Goal: Task Accomplishment & Management: Complete application form

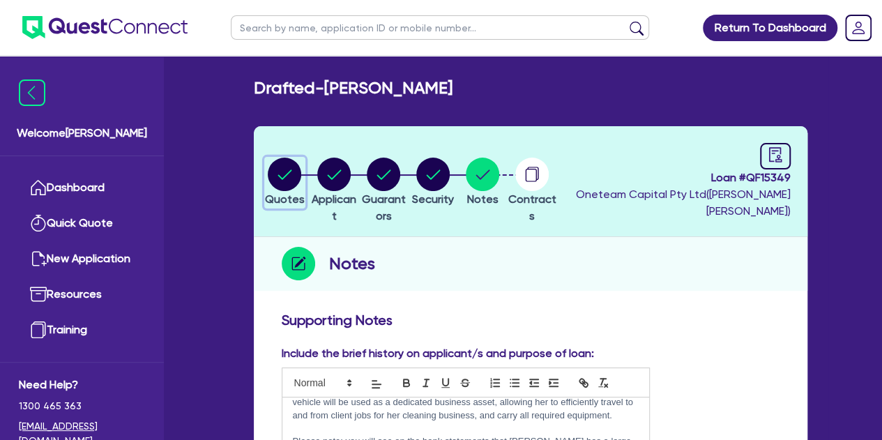
click at [290, 189] on circle "button" at bounding box center [284, 174] width 33 height 33
select select "Other"
select select "CARS_AND_LIGHT_TRUCKS"
select select "PASSENGER_VEHICLES"
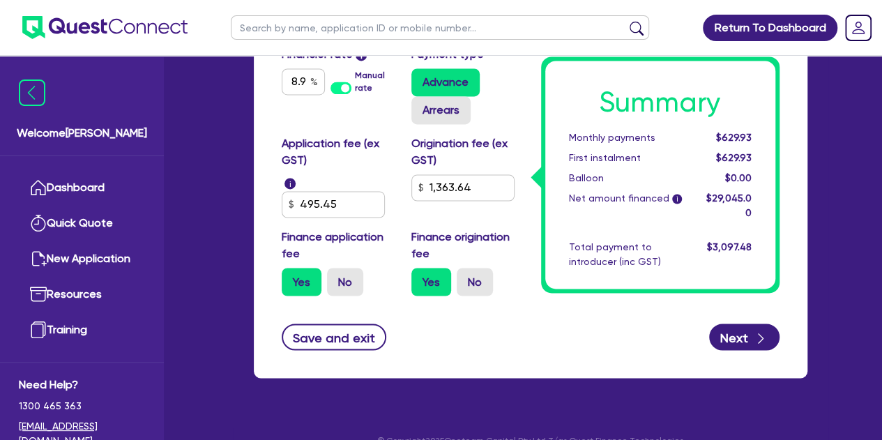
scroll to position [1046, 0]
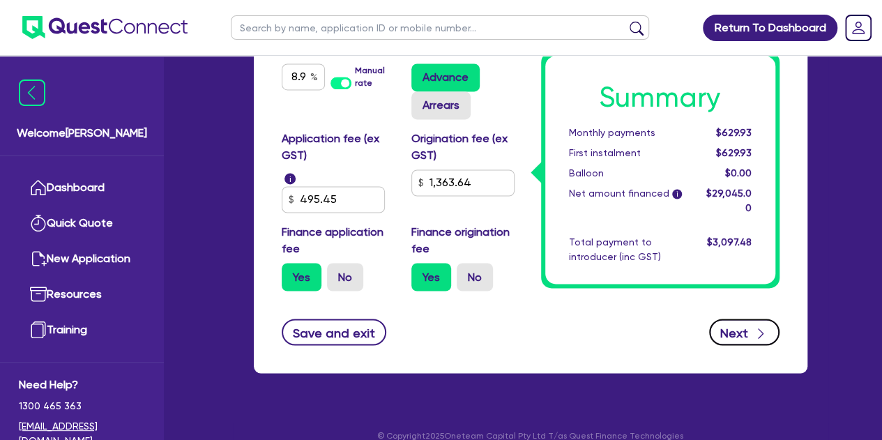
click at [733, 328] on button "Next" at bounding box center [744, 332] width 70 height 26
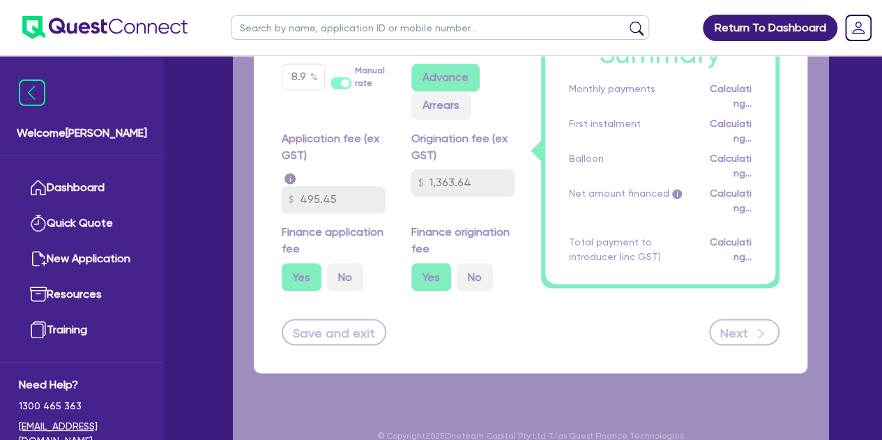
type input "30,000"
type input "3,000"
type input "1,452.25"
type input "1,363.64"
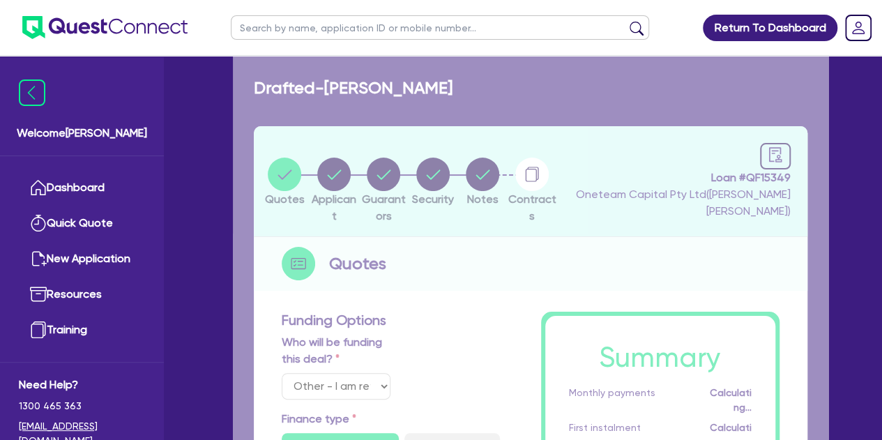
select select "SOLE_TRADER"
select select "ADMINISTRATIVE_SUPPORT"
select select "DOMESTIC_COMMERCIAL_CLEANING"
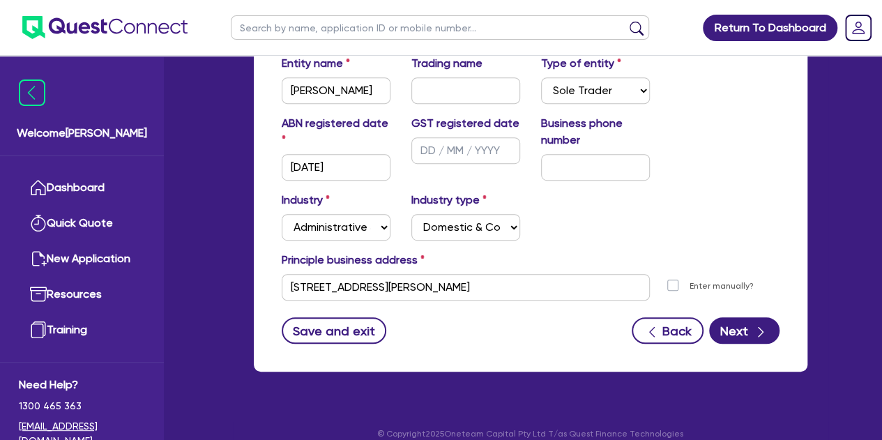
scroll to position [332, 0]
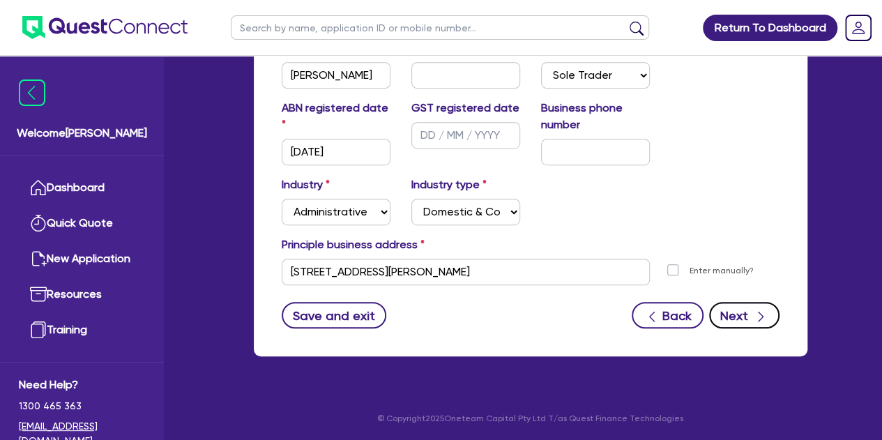
click at [719, 316] on button "Next" at bounding box center [744, 315] width 70 height 26
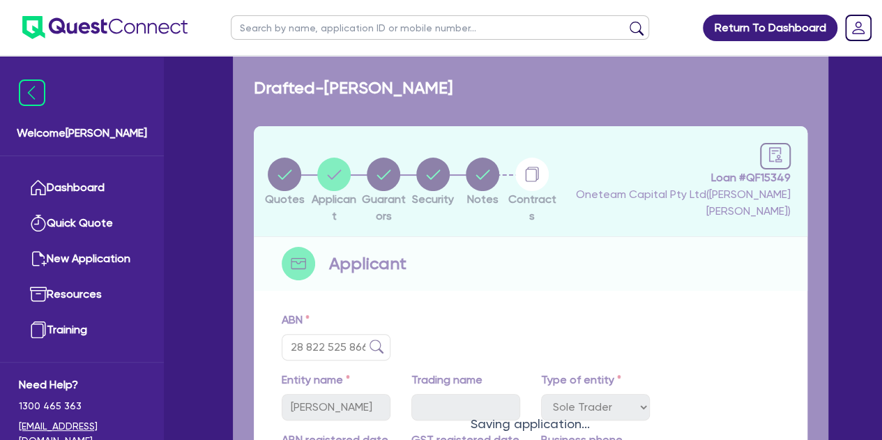
select select "MISS"
select select "NSW"
select select "SINGLE"
select select "VEHICLE"
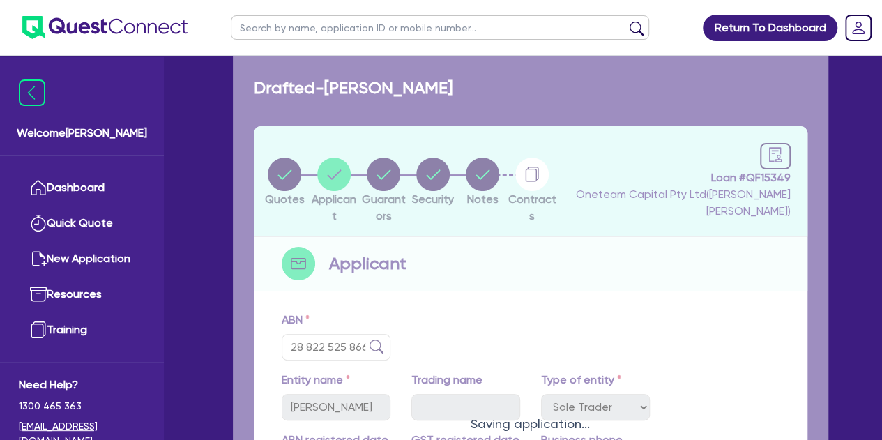
select select "CASH"
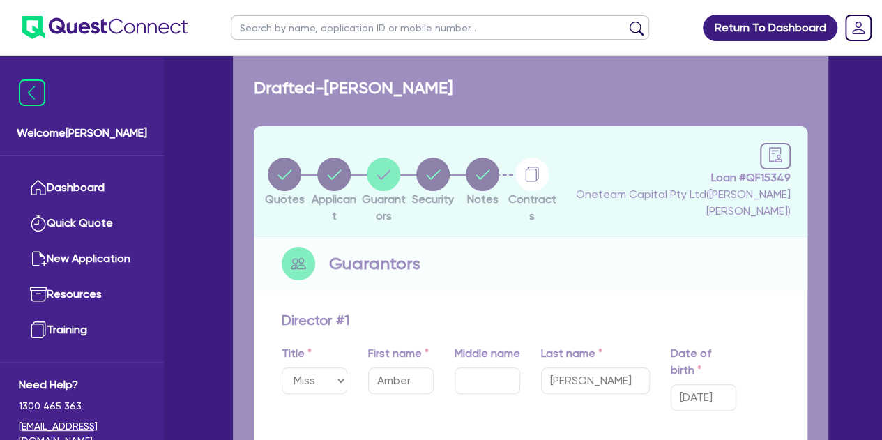
type input "1"
type input "0402 431 477"
type input "30,000"
type input "6,000"
type input "20,000"
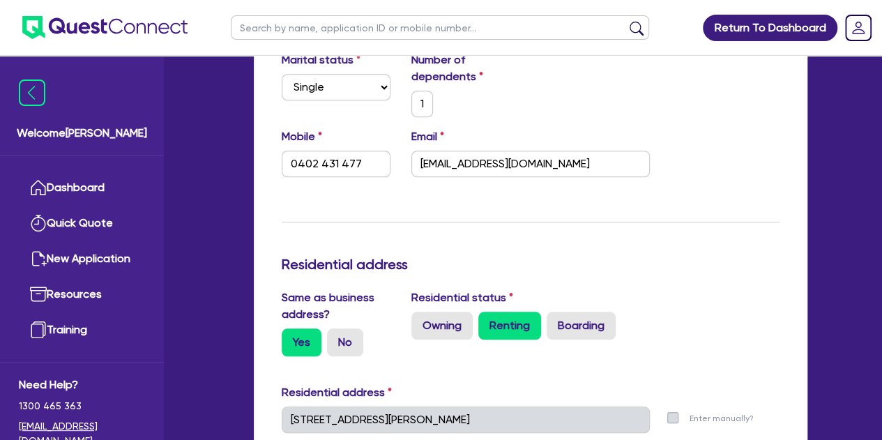
scroll to position [482, 0]
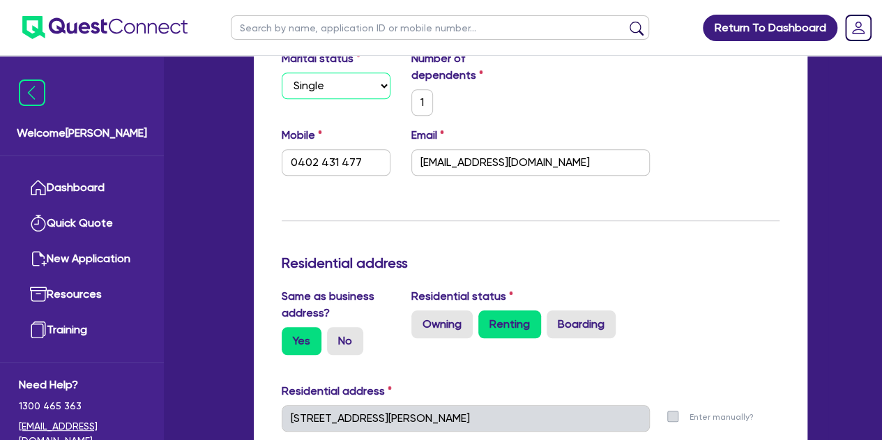
click at [312, 93] on select "Select Single Married De Facto / Partner" at bounding box center [336, 86] width 109 height 26
select select "DE_FACTO"
click at [282, 73] on select "Select Single Married De Facto / Partner" at bounding box center [336, 86] width 109 height 26
type input "1"
type input "0402 431 477"
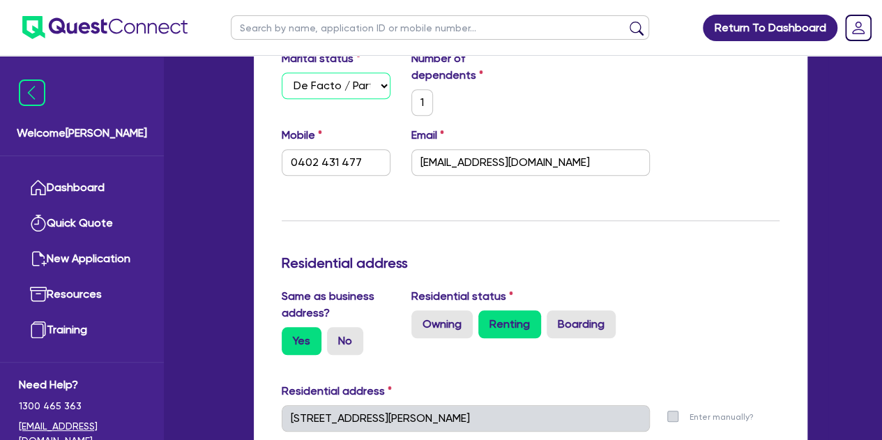
type input "30,000"
type input "6,000"
type input "20,000"
click at [372, 204] on div "Update residential status for Director #1 Boarding is only acceptable when the …" at bounding box center [531, 419] width 498 height 1179
click at [316, 96] on select "Select Single Married De Facto / Partner" at bounding box center [336, 86] width 109 height 26
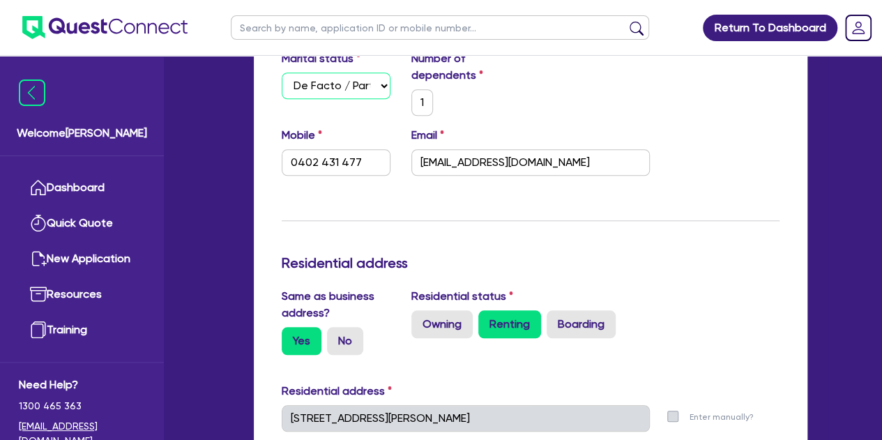
click at [282, 73] on select "Select Single Married De Facto / Partner" at bounding box center [336, 86] width 109 height 26
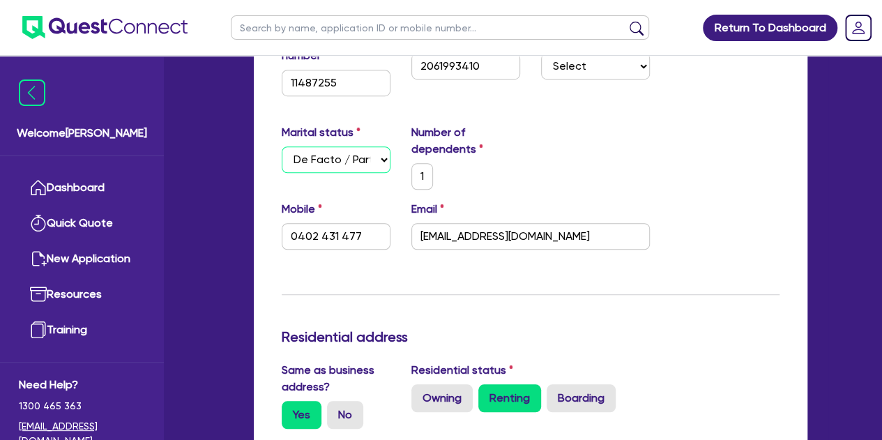
scroll to position [407, 0]
click at [344, 154] on select "Select Single Married De Facto / Partner" at bounding box center [336, 160] width 109 height 26
select select "SINGLE"
click at [282, 147] on select "Select Single Married De Facto / Partner" at bounding box center [336, 160] width 109 height 26
type input "1"
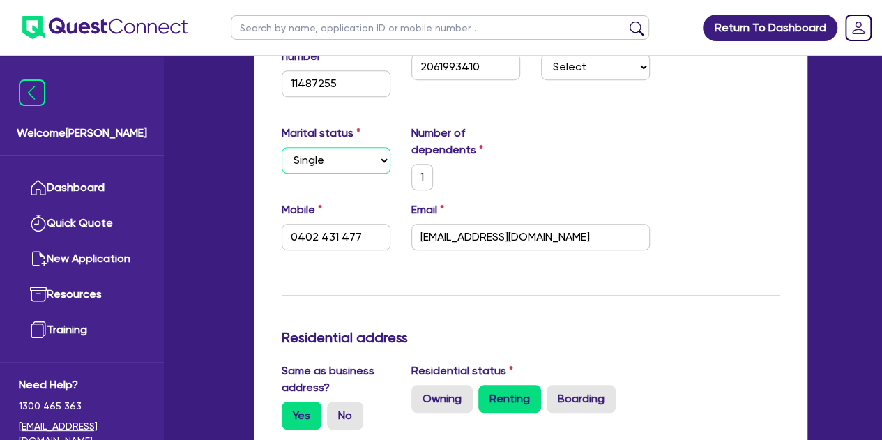
type input "0402 431 477"
type input "30,000"
type input "6,000"
type input "20,000"
click at [335, 164] on select "Select Single Married De Facto / Partner" at bounding box center [336, 160] width 109 height 26
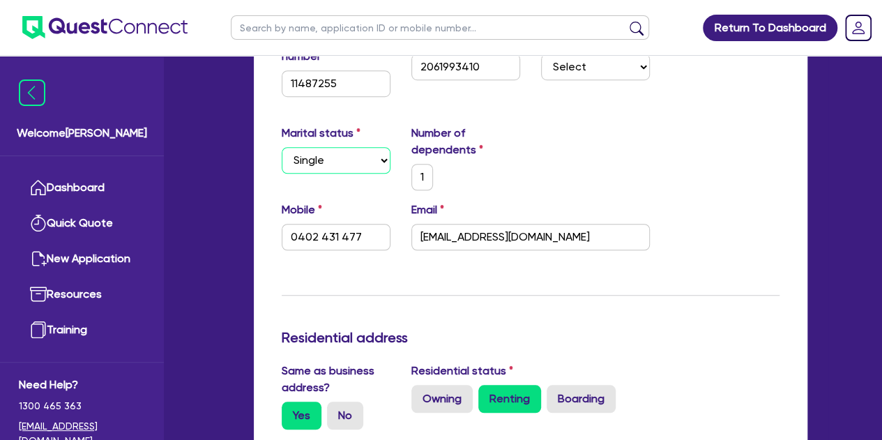
select select "DE_FACTO"
click at [282, 147] on select "Select Single Married De Facto / Partner" at bounding box center [336, 160] width 109 height 26
type input "1"
type input "0402 431 477"
type input "30,000"
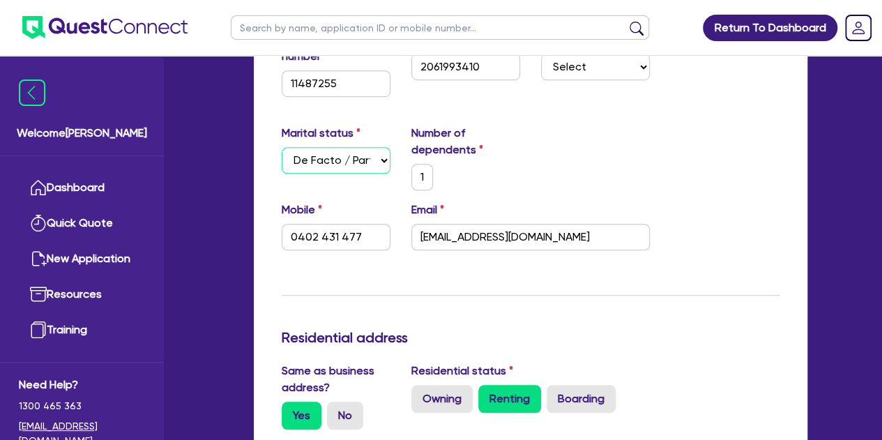
type input "6,000"
type input "20,000"
click at [330, 162] on select "Select Single Married De Facto / Partner" at bounding box center [336, 160] width 109 height 26
select select "SINGLE"
click at [282, 147] on select "Select Single Married De Facto / Partner" at bounding box center [336, 160] width 109 height 26
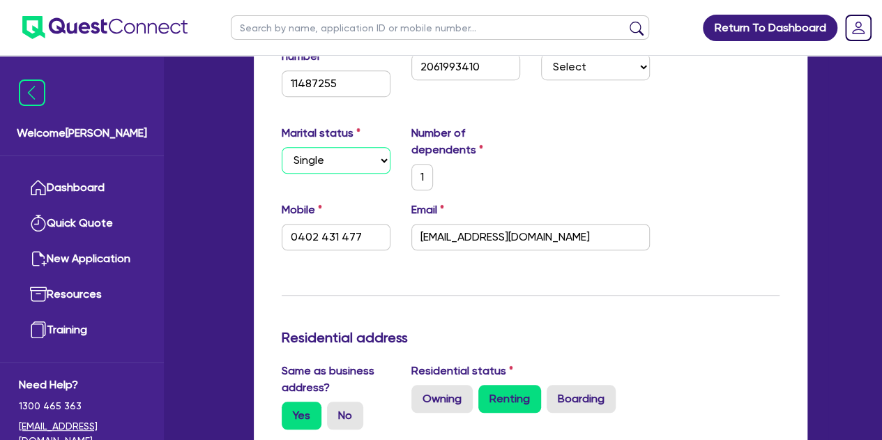
type input "1"
type input "0402 431 477"
type input "30,000"
type input "6,000"
type input "20,000"
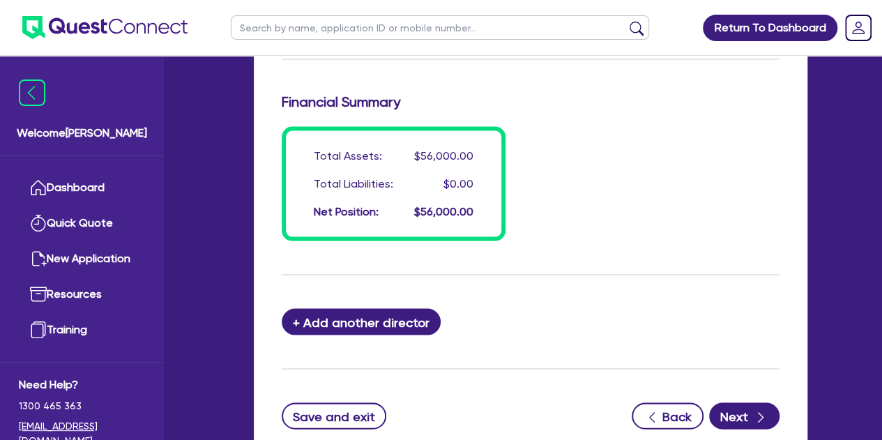
scroll to position [1349, 0]
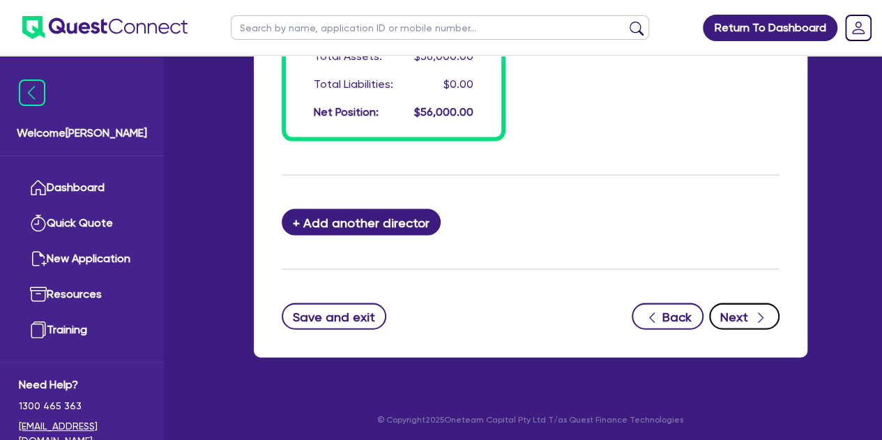
click at [759, 315] on icon "button" at bounding box center [761, 318] width 14 height 14
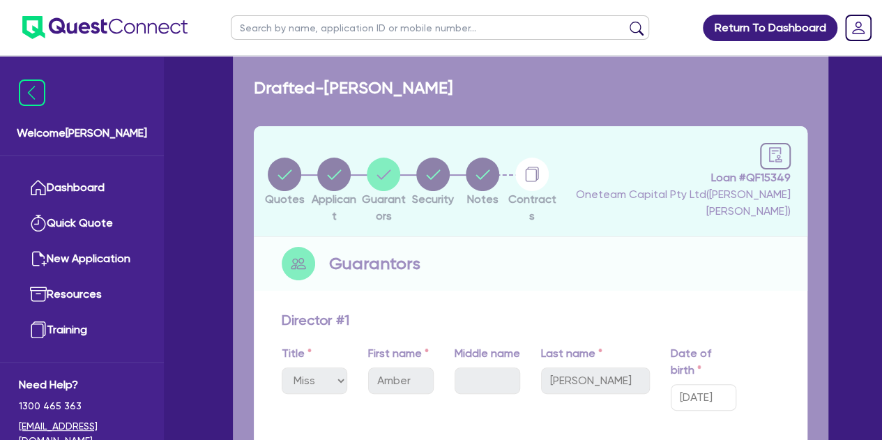
select select "CARS_AND_LIGHT_TRUCKS"
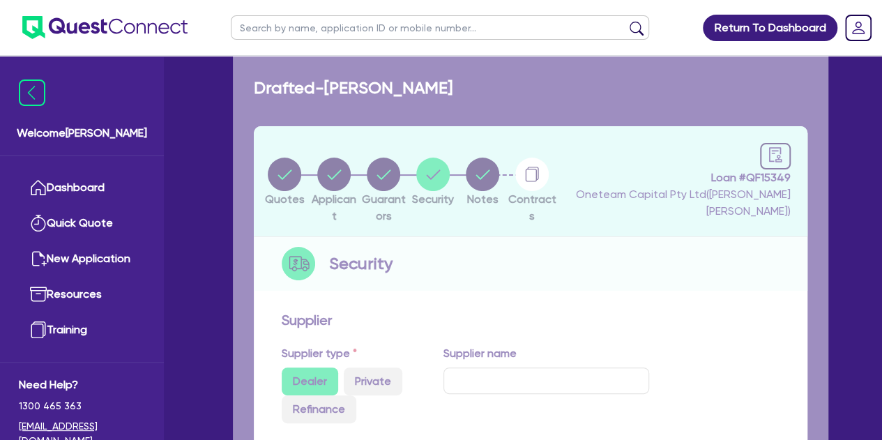
select select "PASSENGER_VEHICLES"
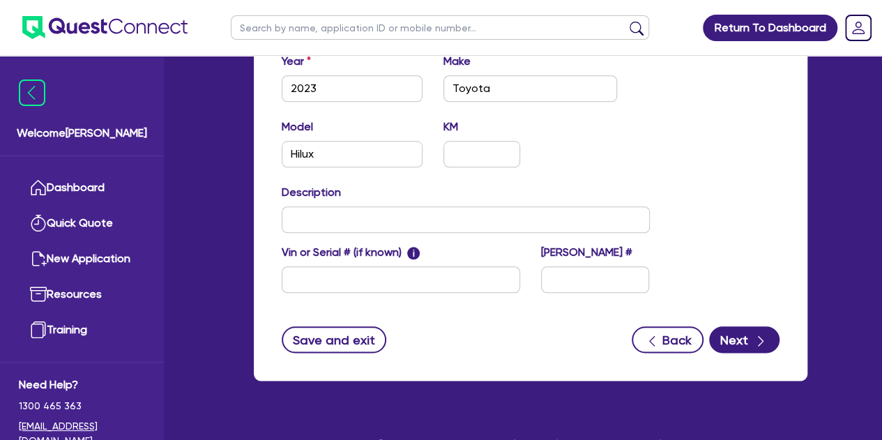
scroll to position [676, 0]
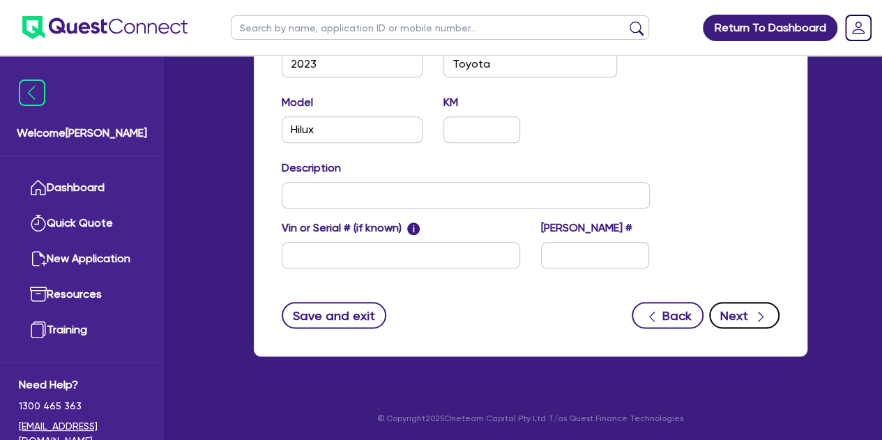
click at [763, 317] on icon "button" at bounding box center [761, 317] width 14 height 14
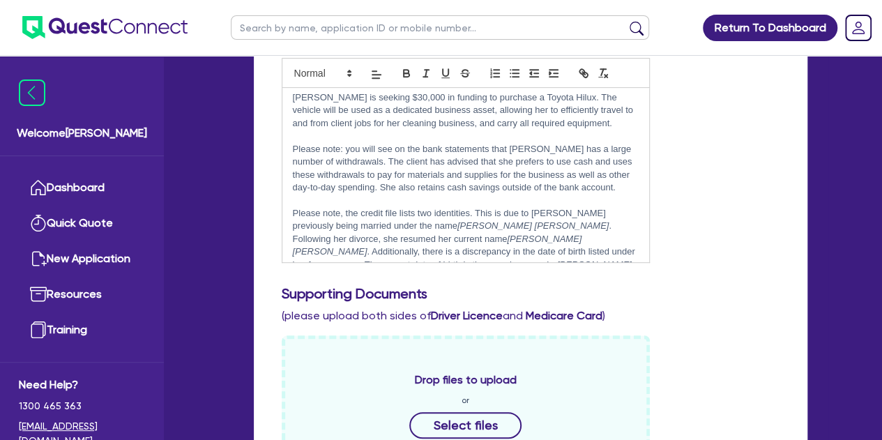
scroll to position [70, 0]
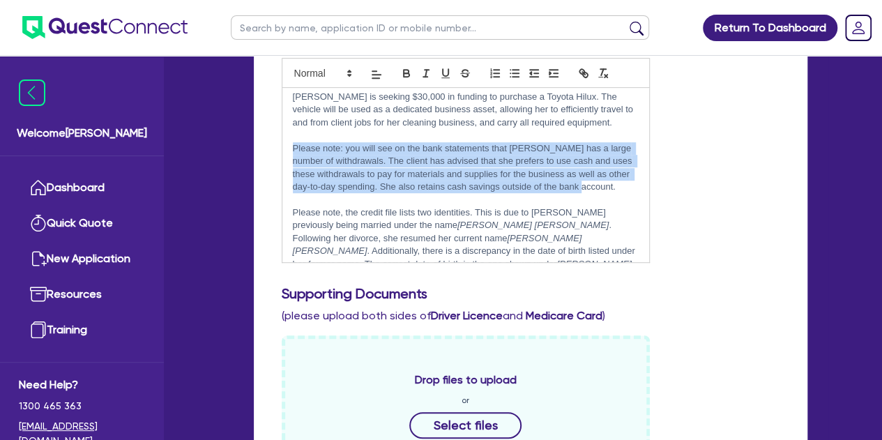
drag, startPoint x: 602, startPoint y: 188, endPoint x: 286, endPoint y: 148, distance: 318.9
click at [286, 148] on div "Amber has been operating her cleaning business as a sole trader under her ABN s…" at bounding box center [465, 175] width 367 height 174
click at [349, 182] on p "Please note: you will see on the bank statements that Amber has a large number …" at bounding box center [466, 168] width 346 height 52
drag, startPoint x: 617, startPoint y: 182, endPoint x: 305, endPoint y: 139, distance: 314.6
click at [305, 139] on div "Amber has been operating her cleaning business as a sole trader under her ABN s…" at bounding box center [465, 175] width 367 height 174
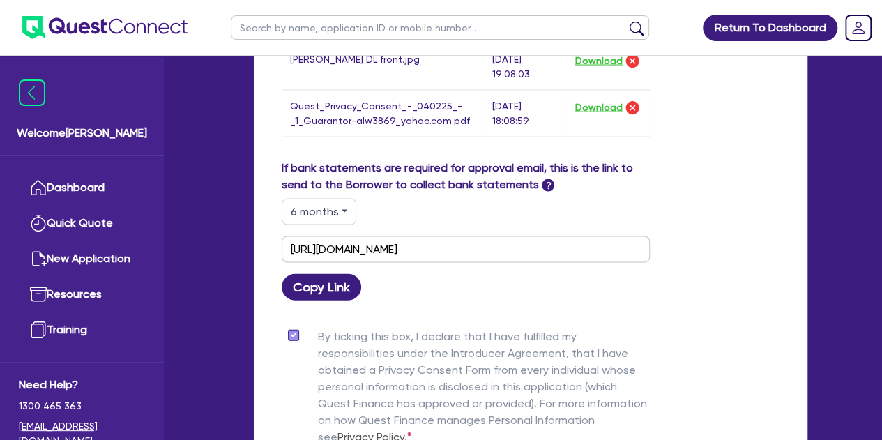
scroll to position [1566, 0]
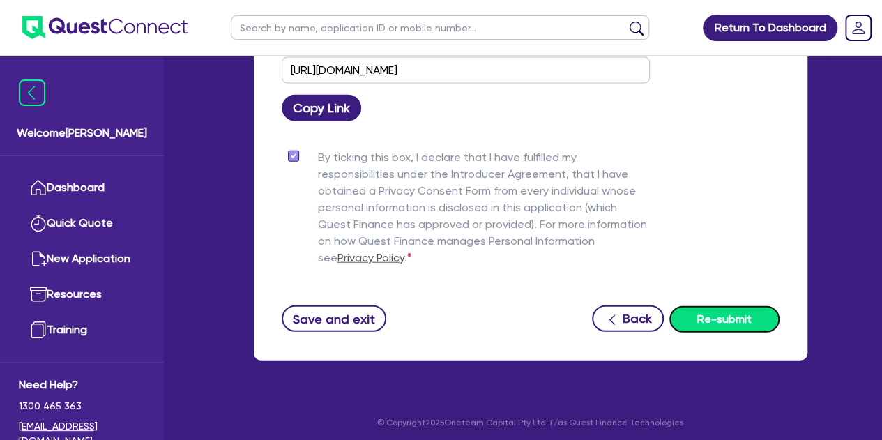
click at [743, 306] on button "Re-submit" at bounding box center [724, 319] width 110 height 26
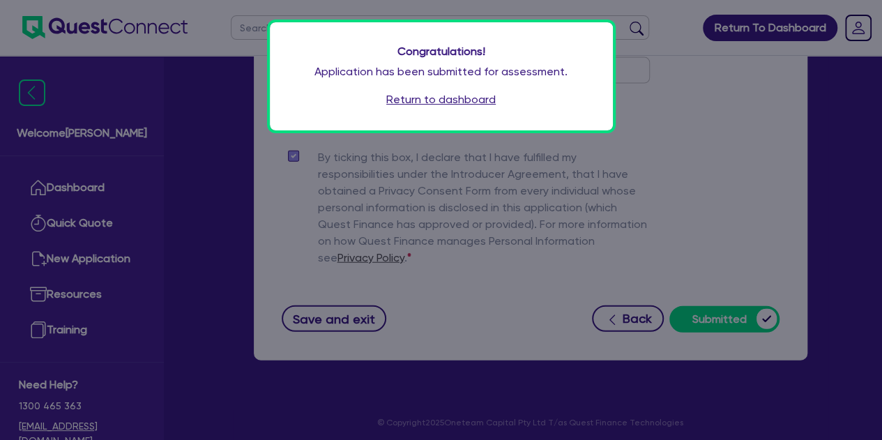
click at [488, 103] on link "Return to dashboard" at bounding box center [440, 99] width 109 height 17
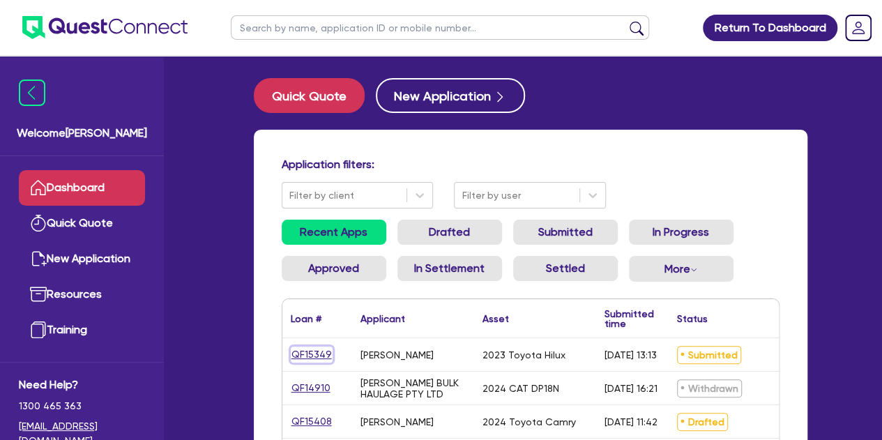
click at [309, 353] on link "QF15349" at bounding box center [312, 354] width 42 height 16
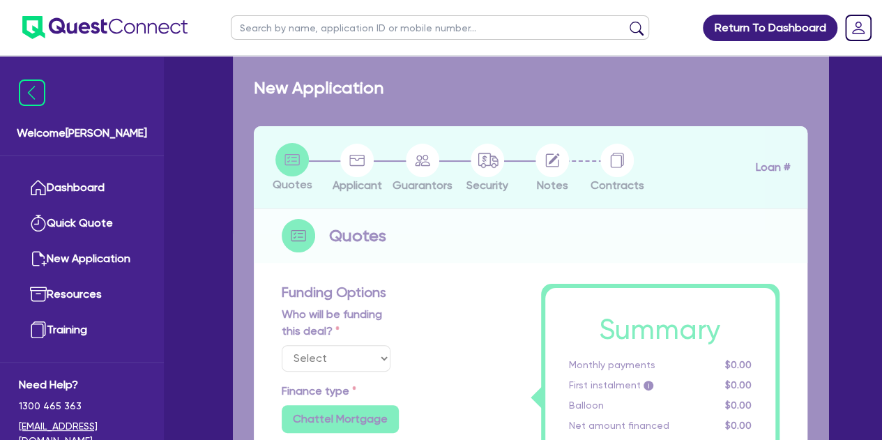
select select "Other"
select select "CARS_AND_LIGHT_TRUCKS"
type input "2023"
type input "30,000"
type input "3,000"
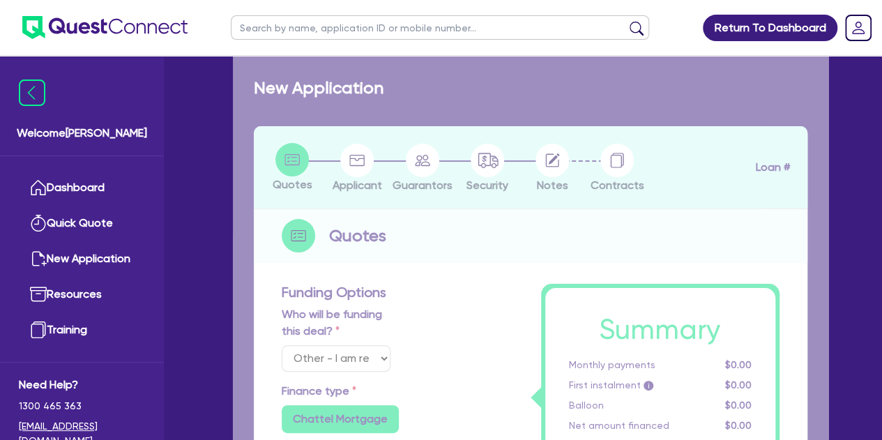
type input "5"
type input "1,452.25"
type input "8.9"
type input "495.45"
type input "1,363.64"
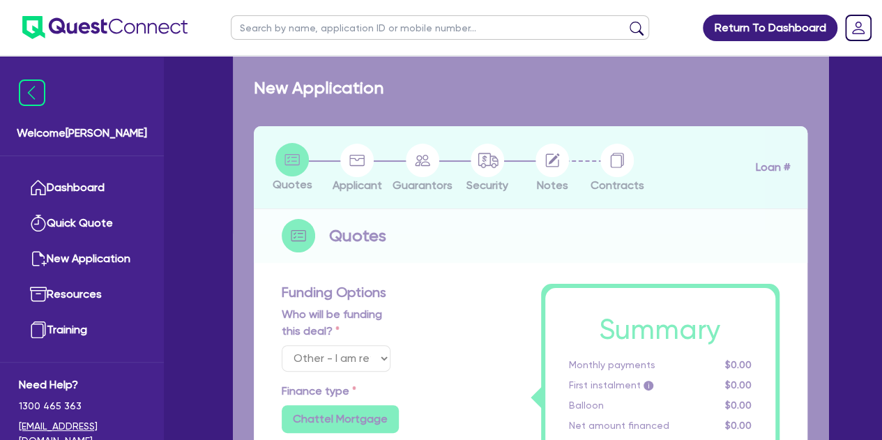
radio input "true"
select select "PASSENGER_VEHICLES"
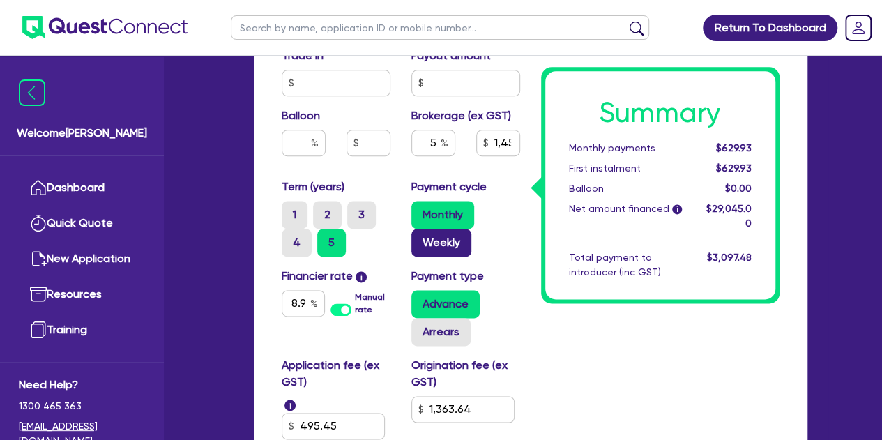
scroll to position [821, 0]
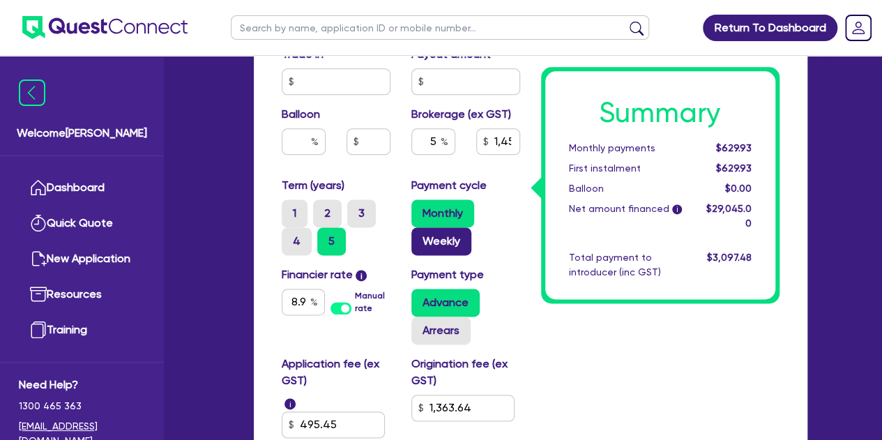
click at [432, 236] on label "Weekly" at bounding box center [441, 241] width 60 height 28
click at [420, 236] on input "Weekly" at bounding box center [415, 231] width 9 height 9
radio input "true"
type input "30,000"
type input "3,000"
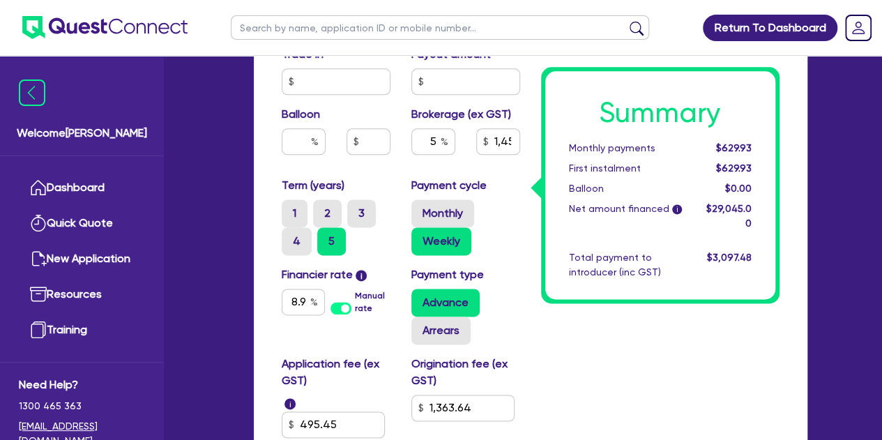
type input "1,452.25"
type input "1,363.64"
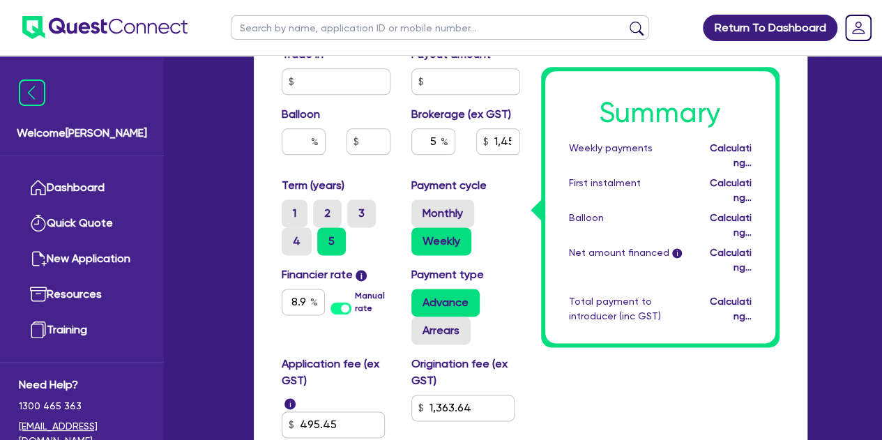
type input "30,000"
type input "3,000"
type input "1,452.25"
type input "1,363.64"
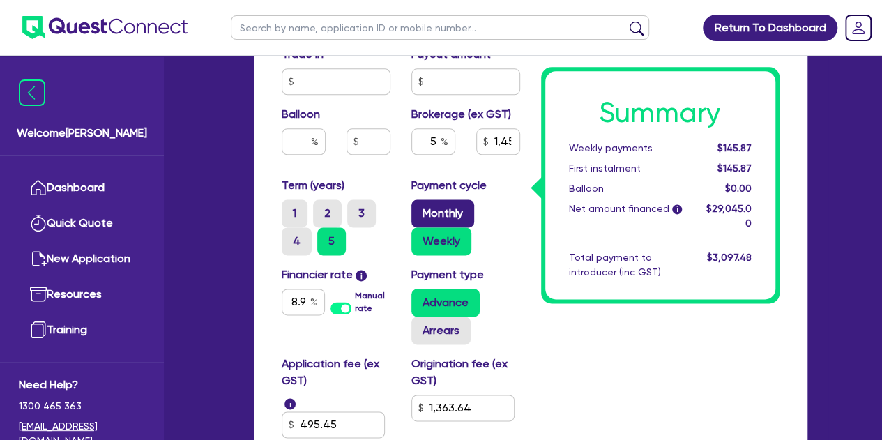
click at [432, 202] on label "Monthly" at bounding box center [442, 213] width 63 height 28
click at [420, 202] on input "Monthly" at bounding box center [415, 203] width 9 height 9
radio input "true"
type input "30,000"
type input "3,000"
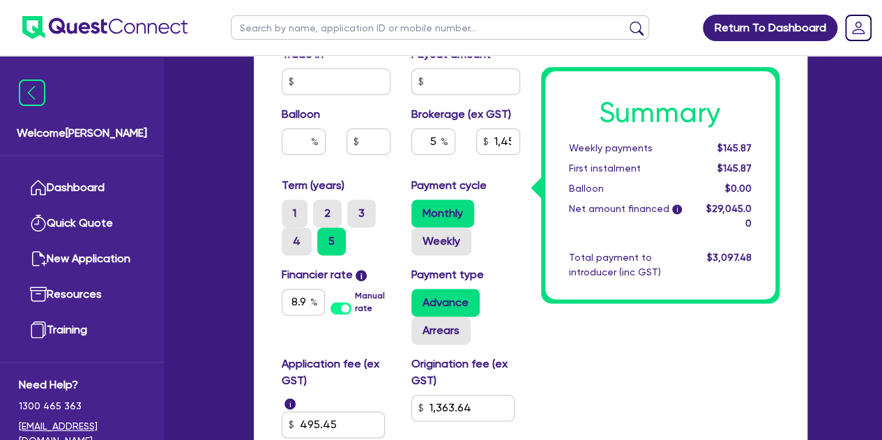
type input "1,452.25"
type input "1,363.64"
type input "30,000"
type input "3,000"
type input "1,452.25"
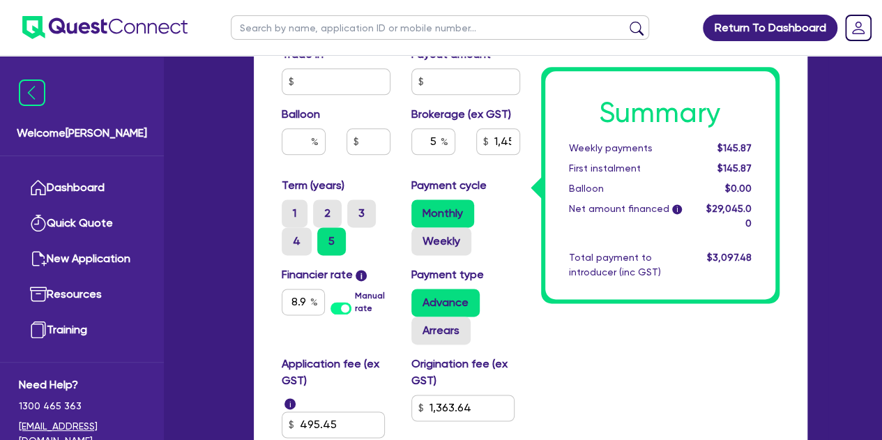
type input "1,363.64"
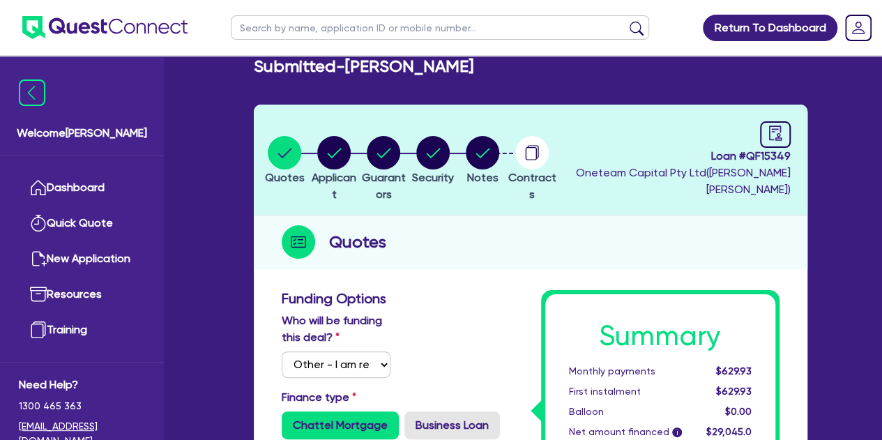
scroll to position [0, 0]
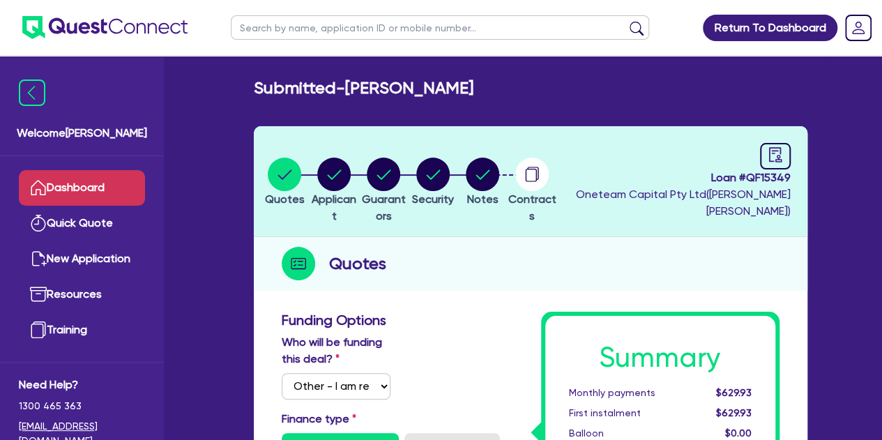
click at [99, 181] on link "Dashboard" at bounding box center [82, 188] width 126 height 36
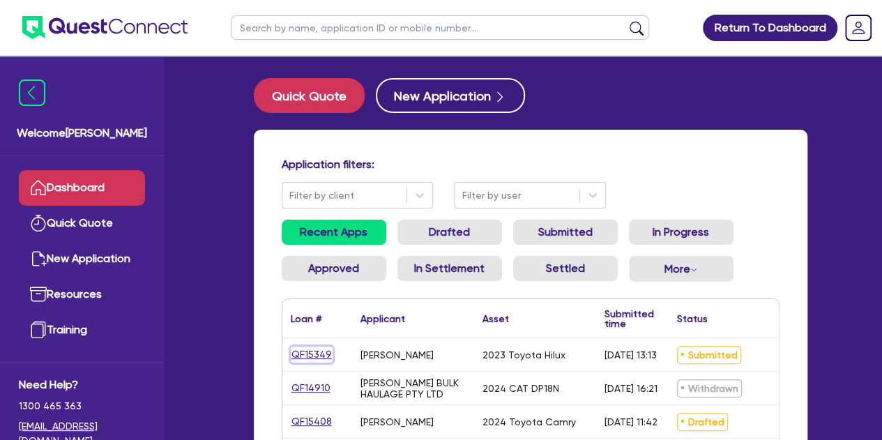
click at [319, 358] on link "QF15349" at bounding box center [312, 354] width 42 height 16
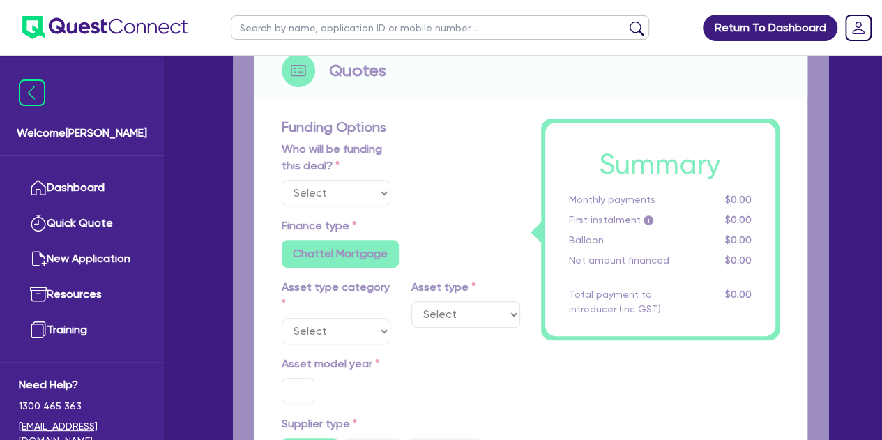
select select "Other"
select select "CARS_AND_LIGHT_TRUCKS"
type input "2023"
type input "30,000"
type input "3,000"
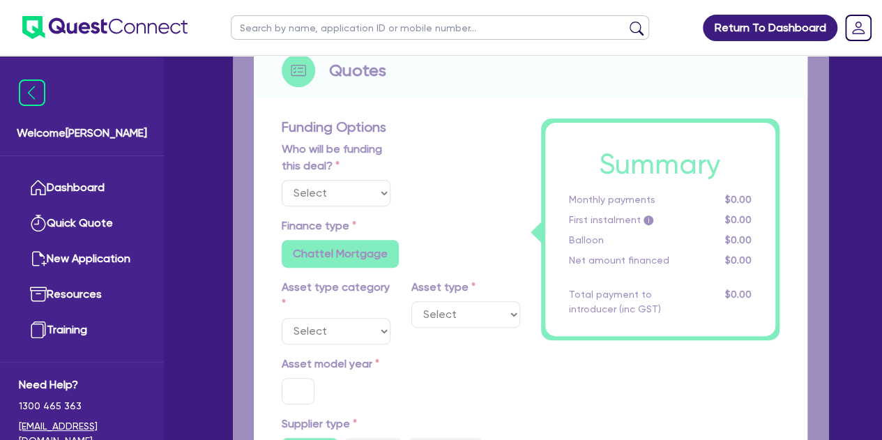
type input "5"
type input "1,452.25"
type input "8.9"
type input "495.45"
type input "1,363.64"
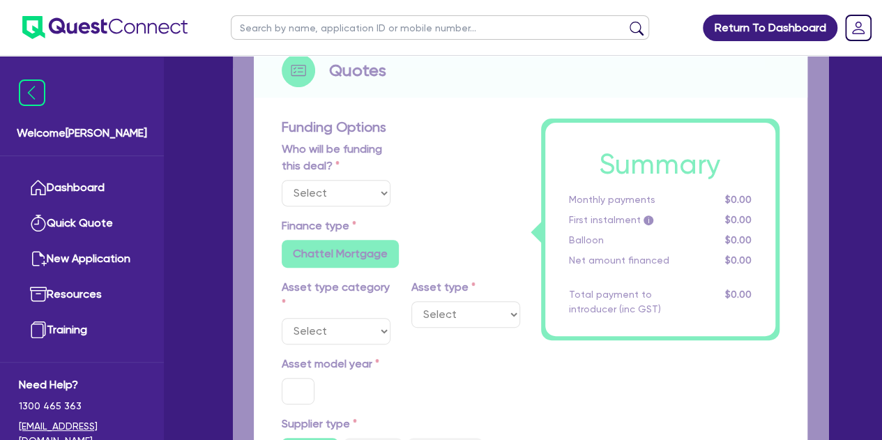
radio input "true"
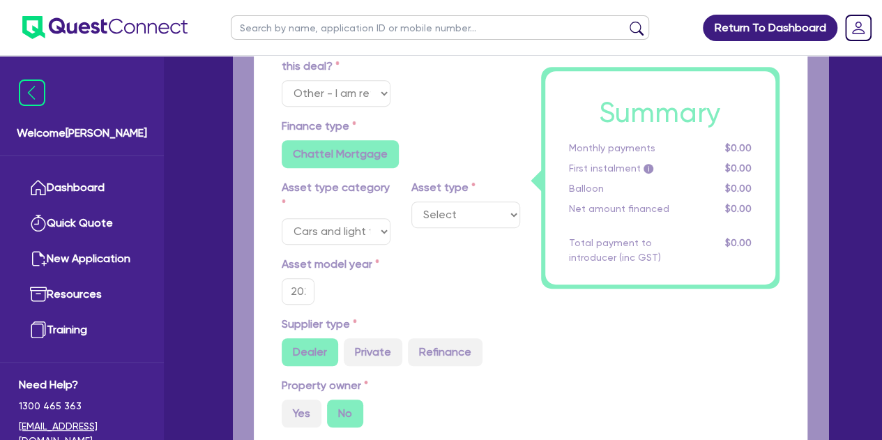
select select "PASSENGER_VEHICLES"
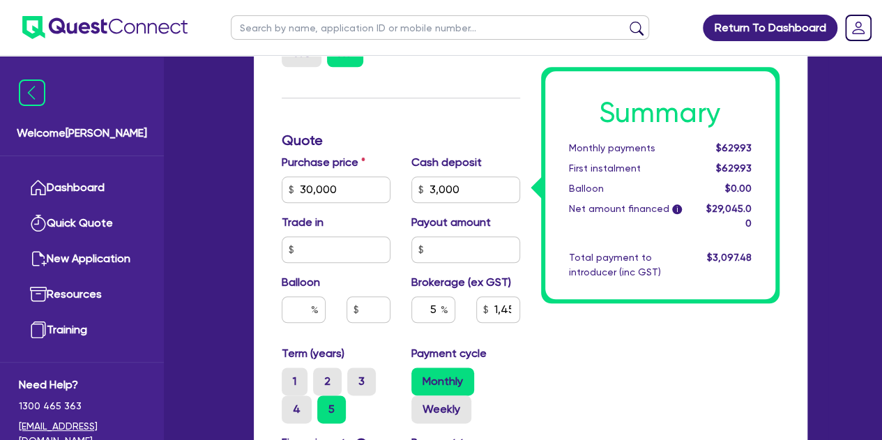
scroll to position [654, 0]
click at [492, 309] on input "1,452.25" at bounding box center [498, 309] width 44 height 26
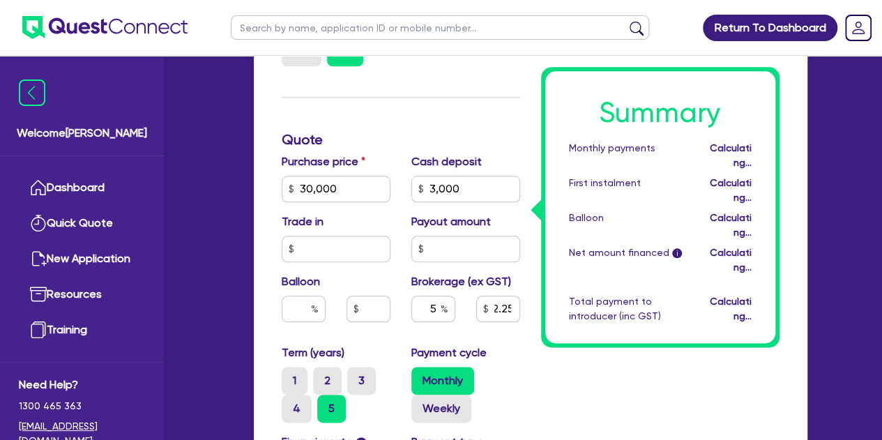
type input "30,000"
type input "3,000"
type input "1,452.25"
type input "1,363.64"
type input "30,000"
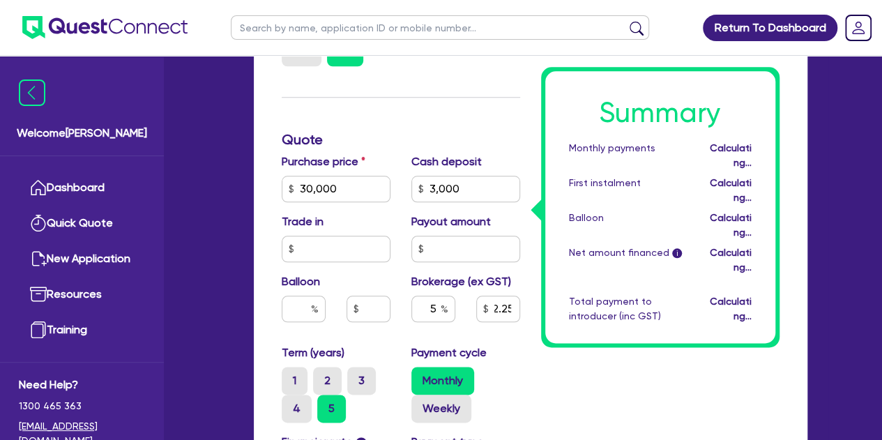
type input "3,000"
type input "1,452.25"
type input "1,363.64"
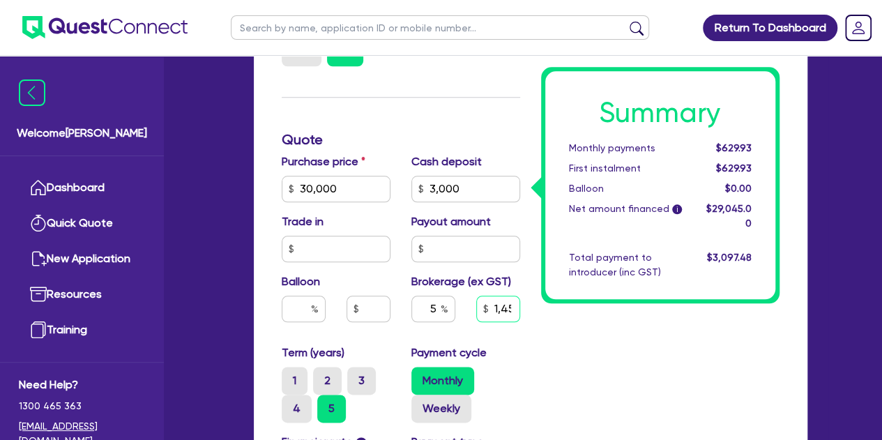
scroll to position [0, 0]
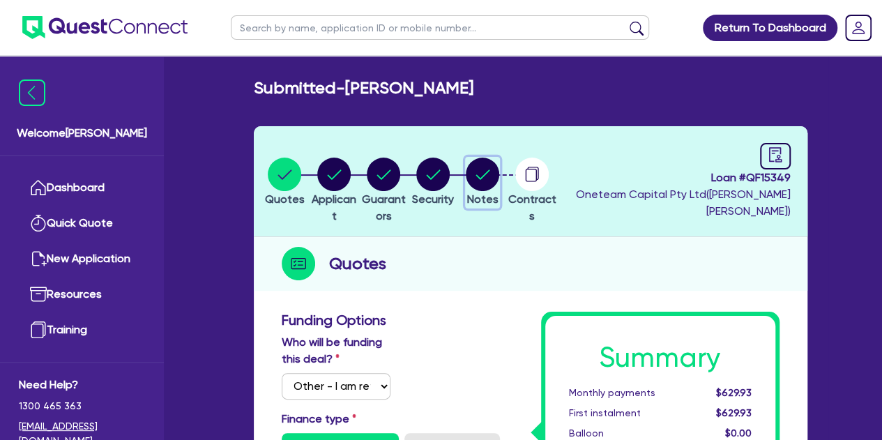
click at [499, 178] on circle "button" at bounding box center [482, 174] width 33 height 33
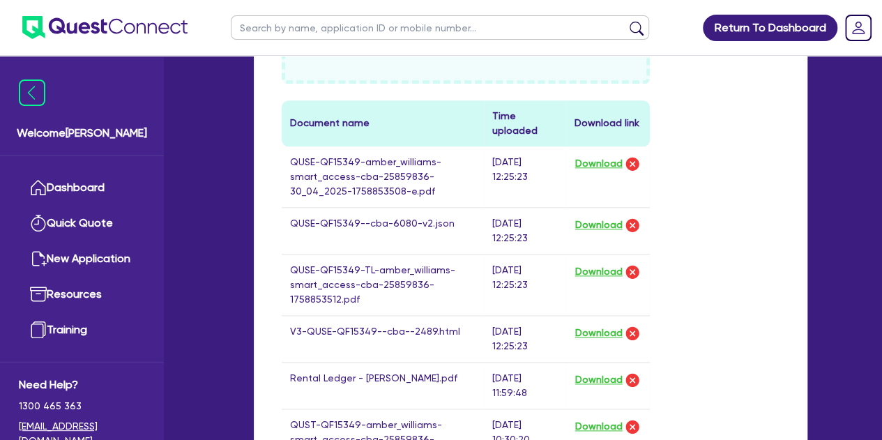
scroll to position [710, 0]
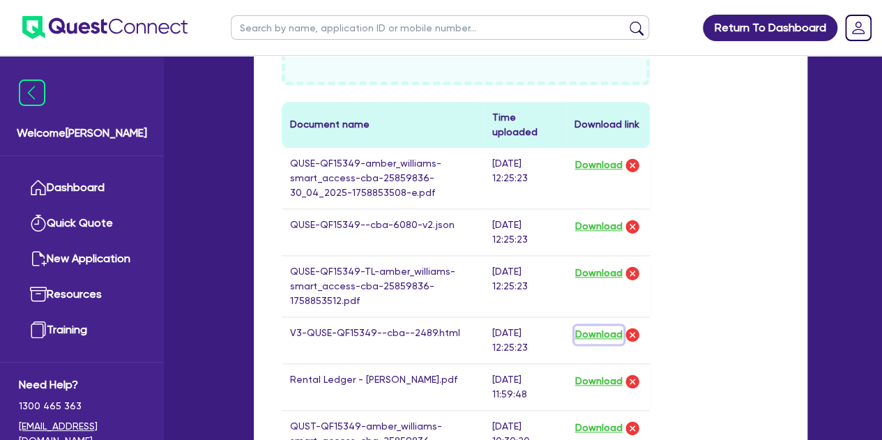
click at [608, 333] on button "Download" at bounding box center [598, 335] width 49 height 18
